Goal: Task Accomplishment & Management: Use online tool/utility

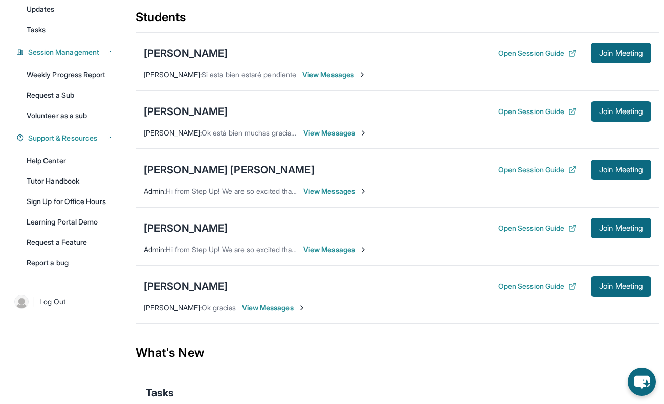
scroll to position [122, 0]
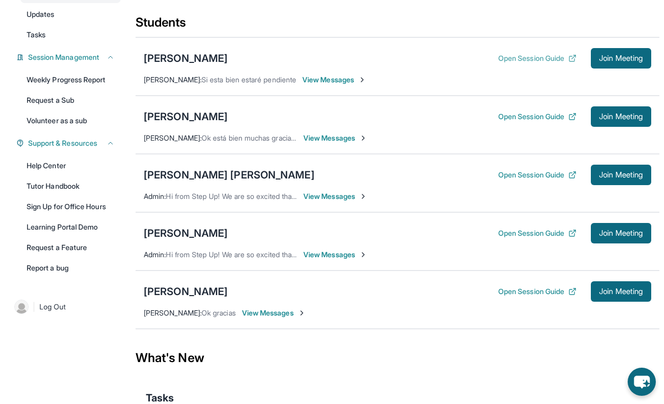
click at [517, 56] on button "Open Session Guide" at bounding box center [537, 58] width 78 height 10
click at [71, 190] on link "Tutor Handbook" at bounding box center [70, 186] width 100 height 18
click at [627, 53] on button "Join Meeting" at bounding box center [621, 58] width 60 height 20
click at [183, 54] on div "[PERSON_NAME]" at bounding box center [186, 58] width 84 height 14
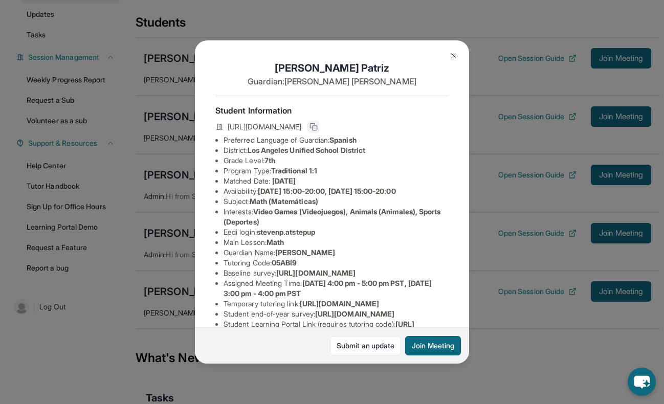
click at [317, 126] on rect at bounding box center [315, 128] width 5 height 5
click at [457, 55] on img at bounding box center [454, 56] width 8 height 8
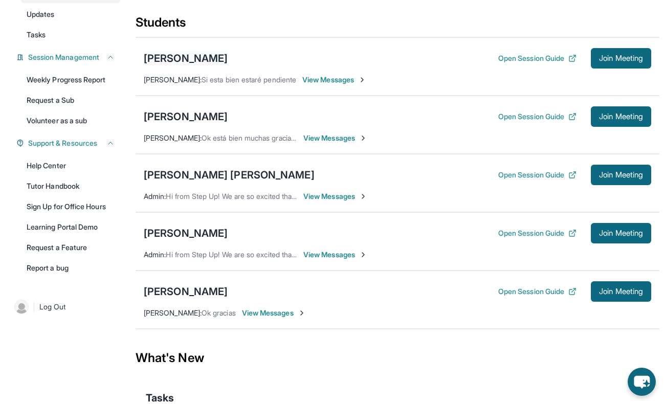
click at [182, 60] on div "[PERSON_NAME]" at bounding box center [186, 58] width 84 height 14
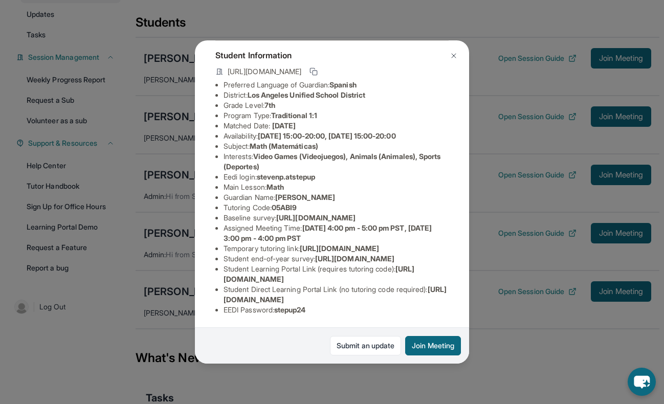
scroll to position [64, 0]
click at [452, 54] on img at bounding box center [454, 56] width 8 height 8
